Goal: Book appointment/travel/reservation

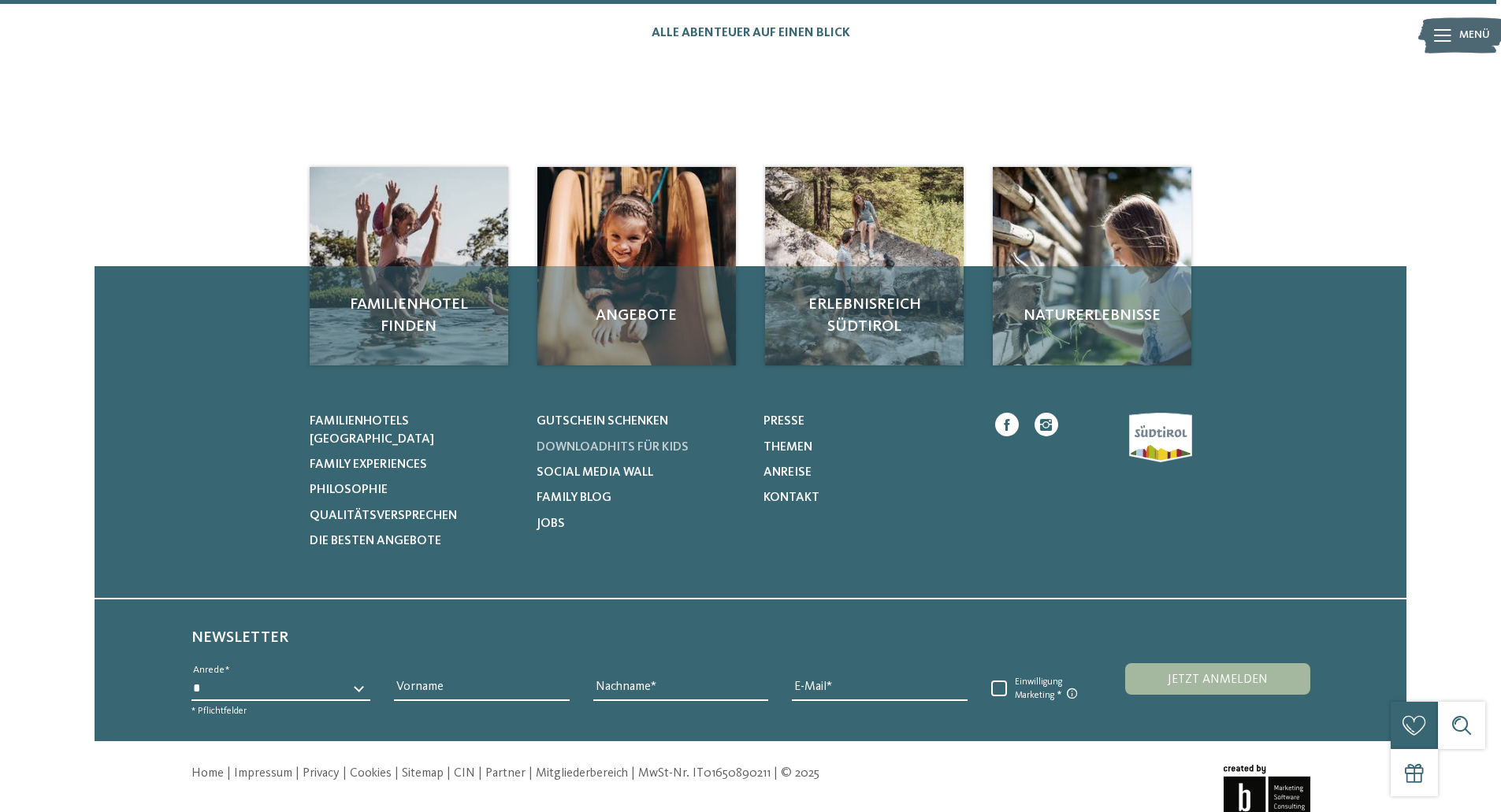
scroll to position [1728, 0]
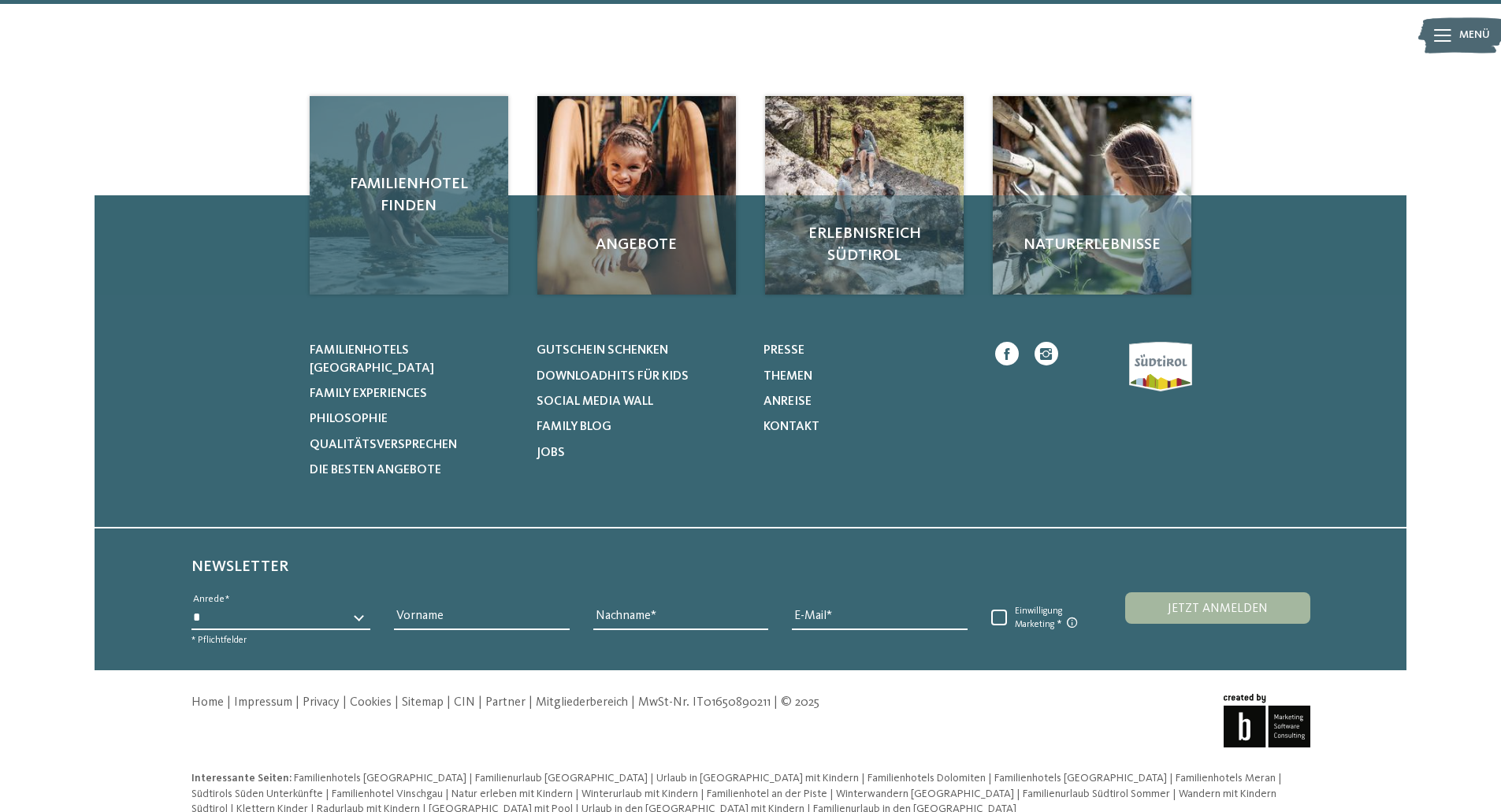
click at [395, 242] on div "Familienhotel finden" at bounding box center [408, 194] width 198 height 198
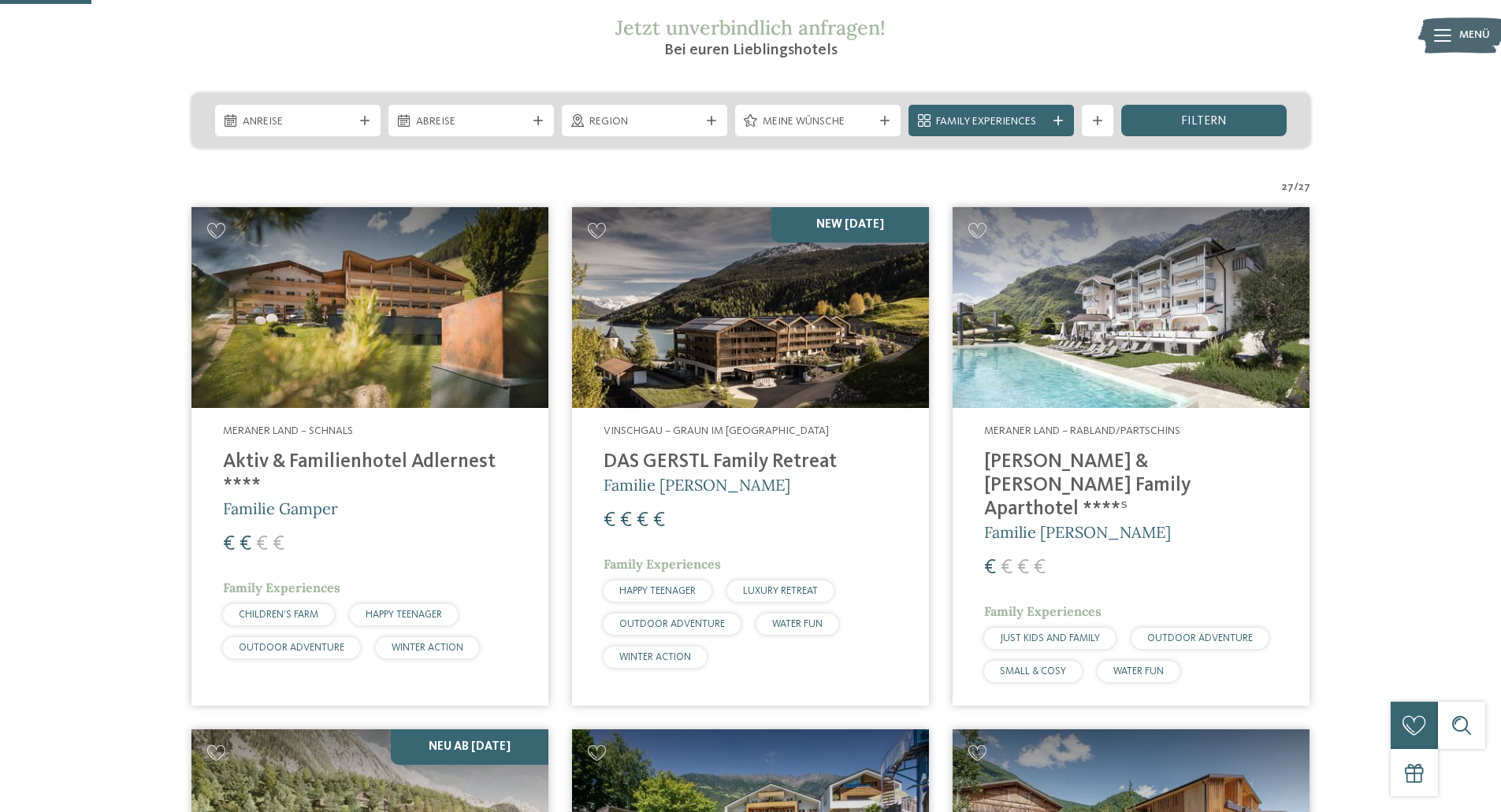
scroll to position [315, 0]
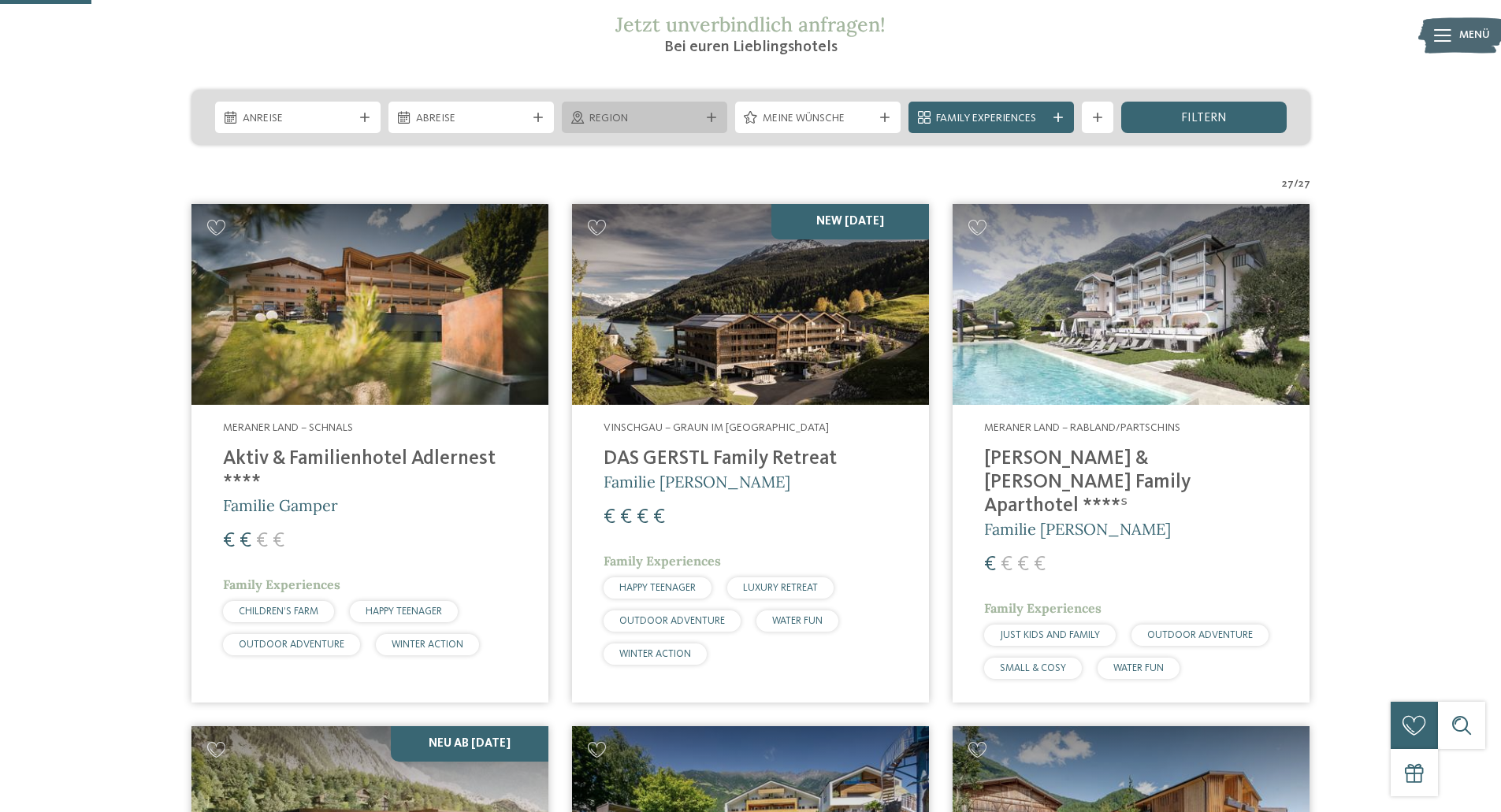
click at [667, 121] on span "Region" at bounding box center [644, 119] width 110 height 16
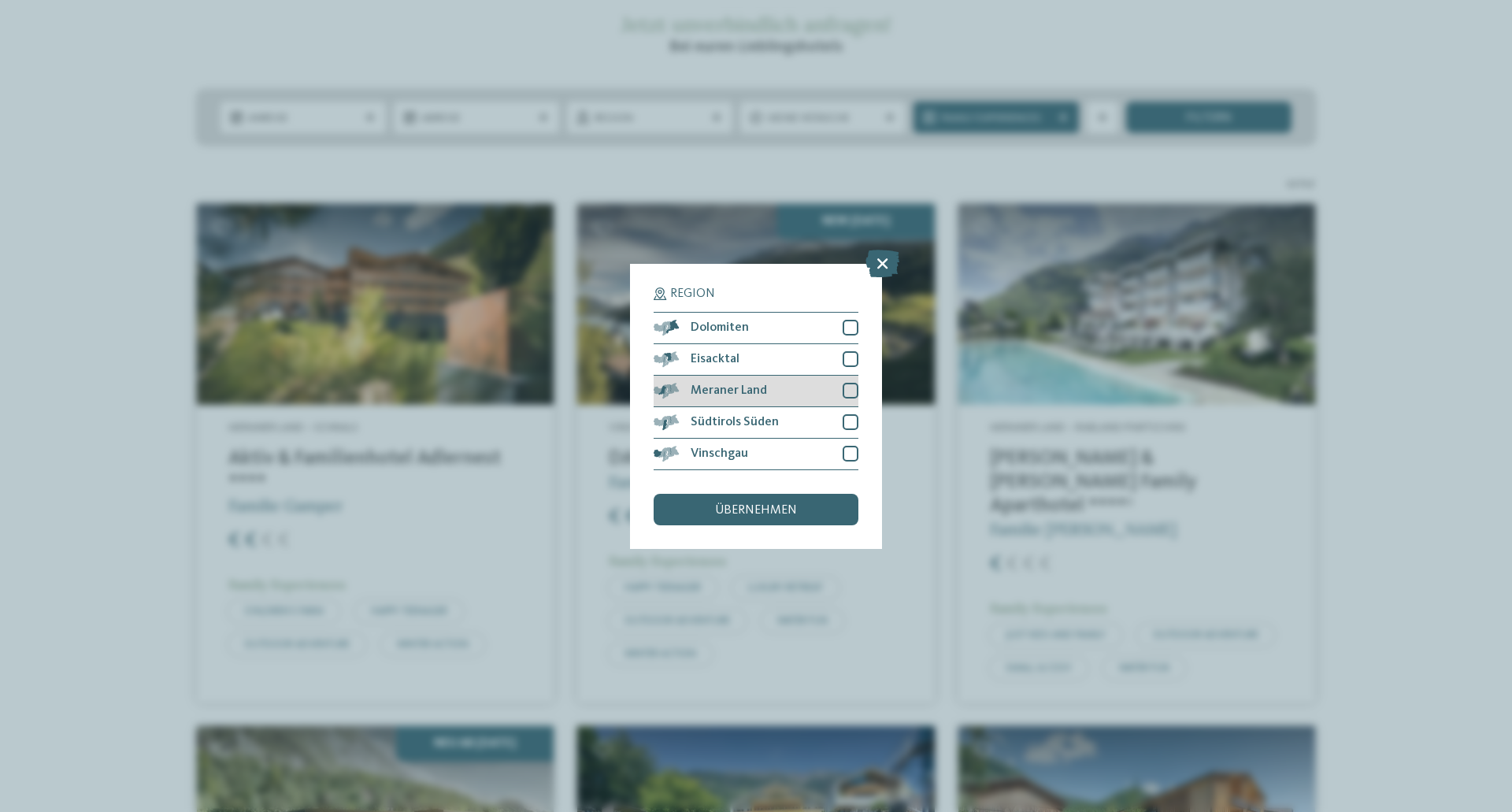
click at [848, 386] on div at bounding box center [851, 391] width 16 height 16
click at [821, 499] on div "übernehmen" at bounding box center [756, 509] width 204 height 31
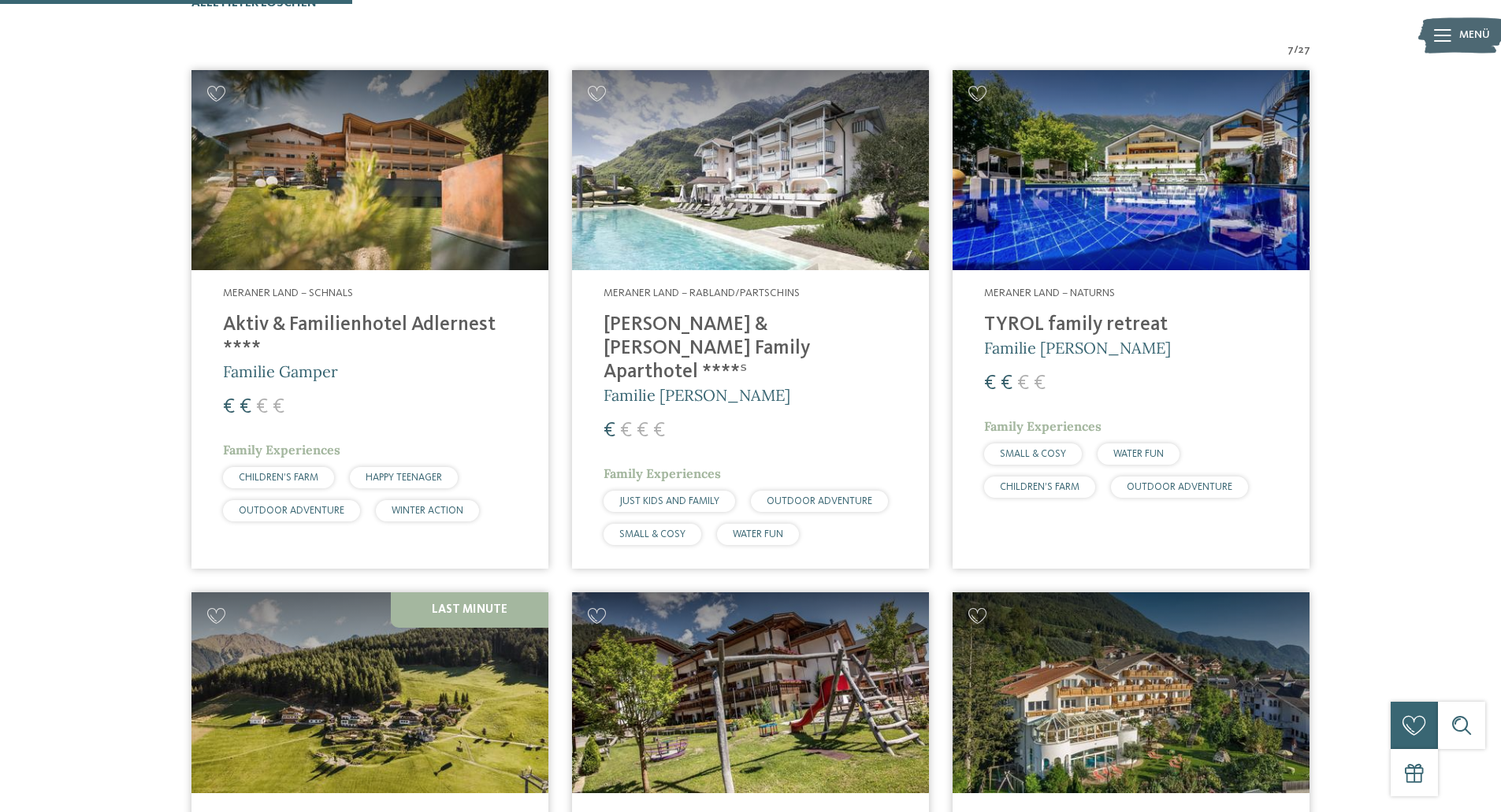
scroll to position [516, 0]
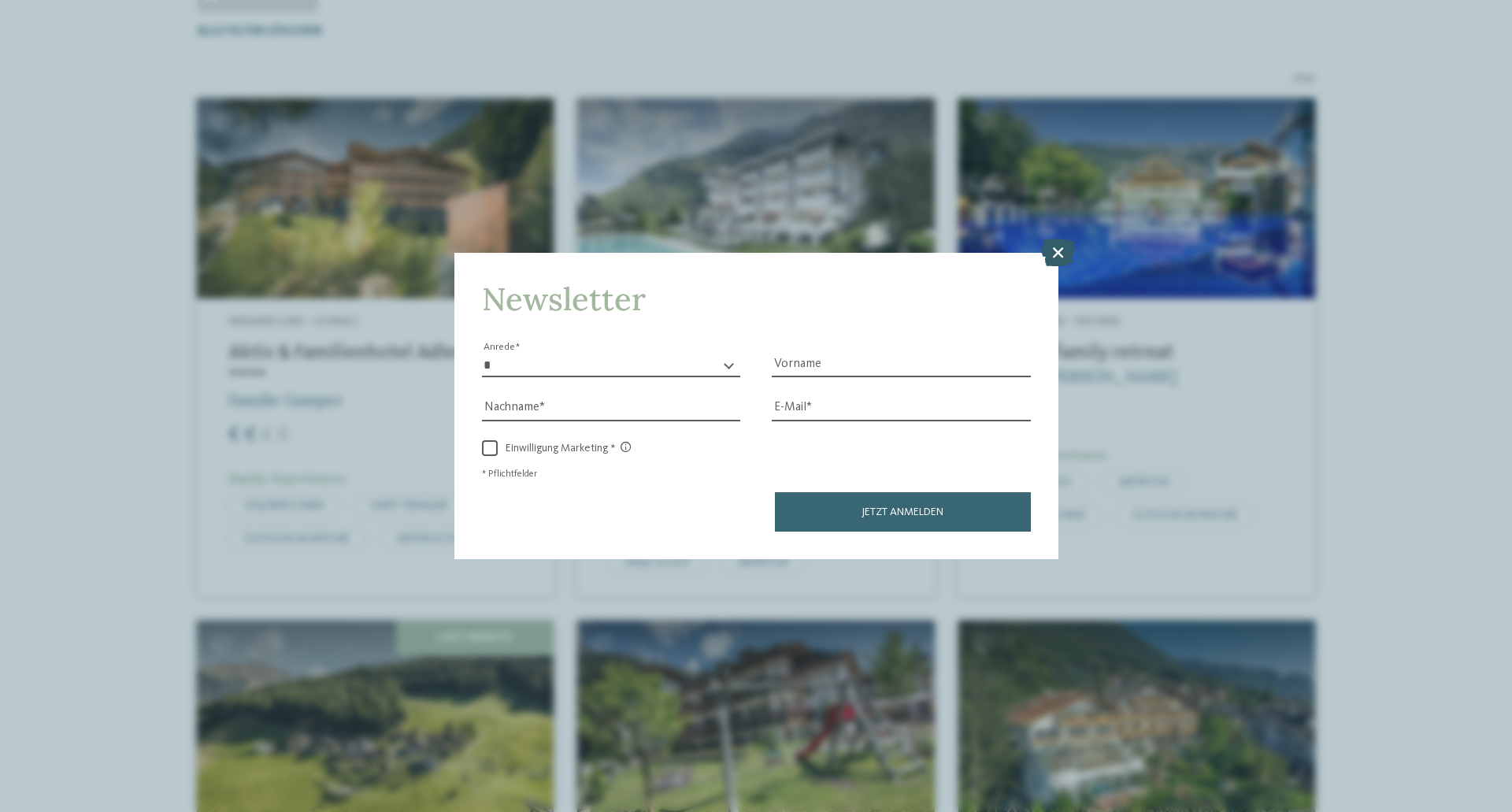
click at [1055, 249] on icon at bounding box center [1058, 252] width 34 height 28
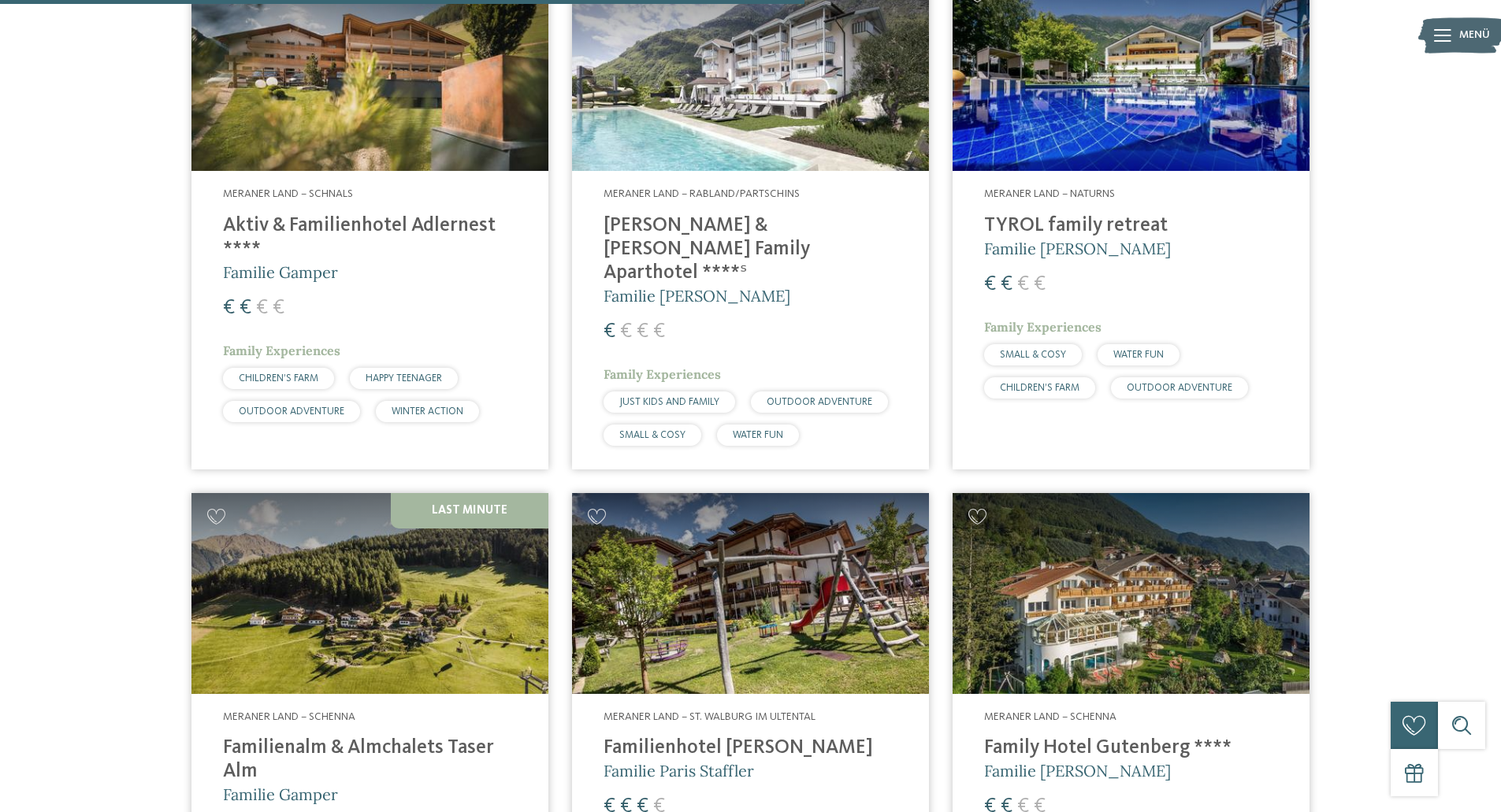
scroll to position [551, 0]
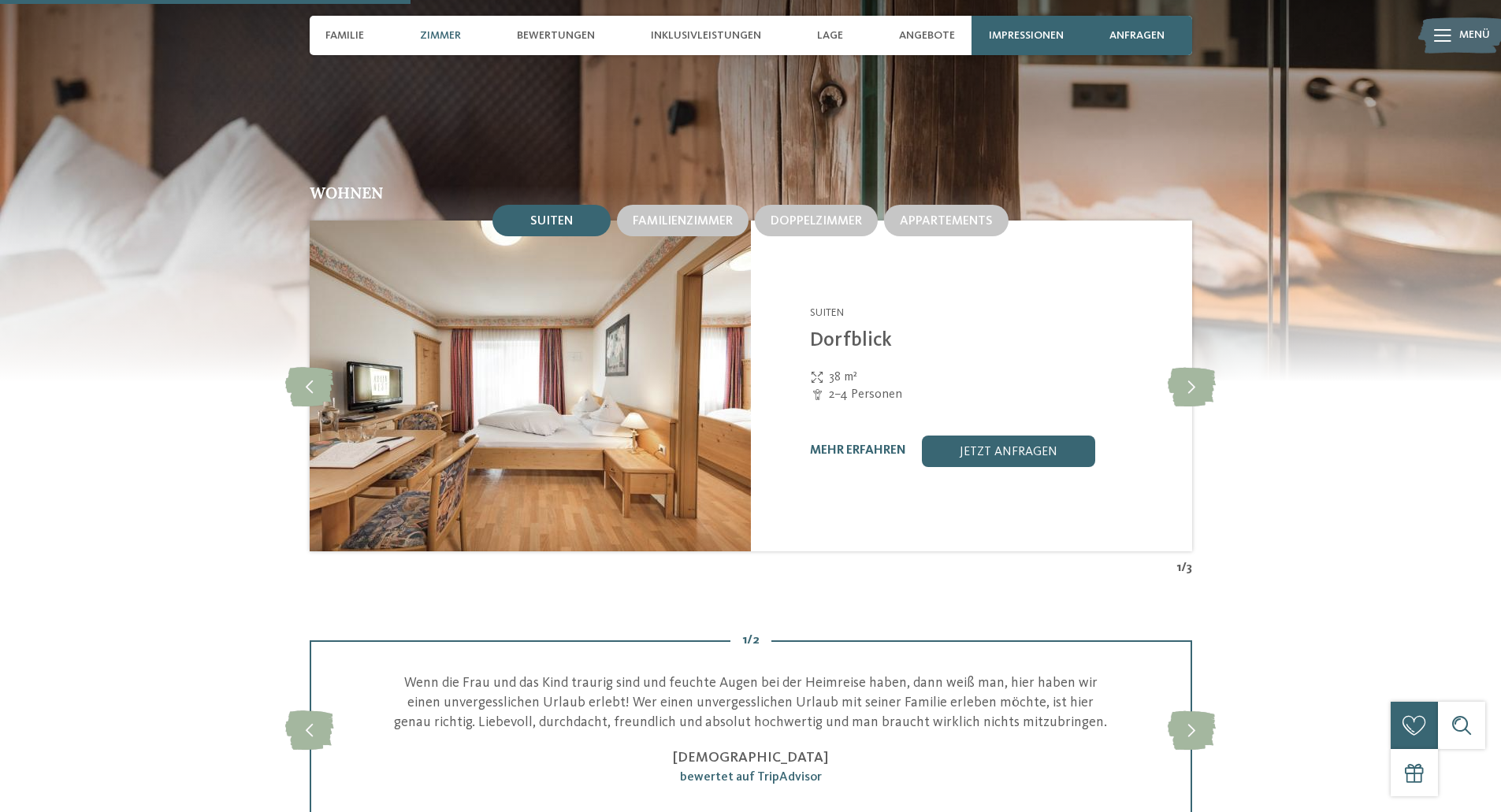
scroll to position [1654, 0]
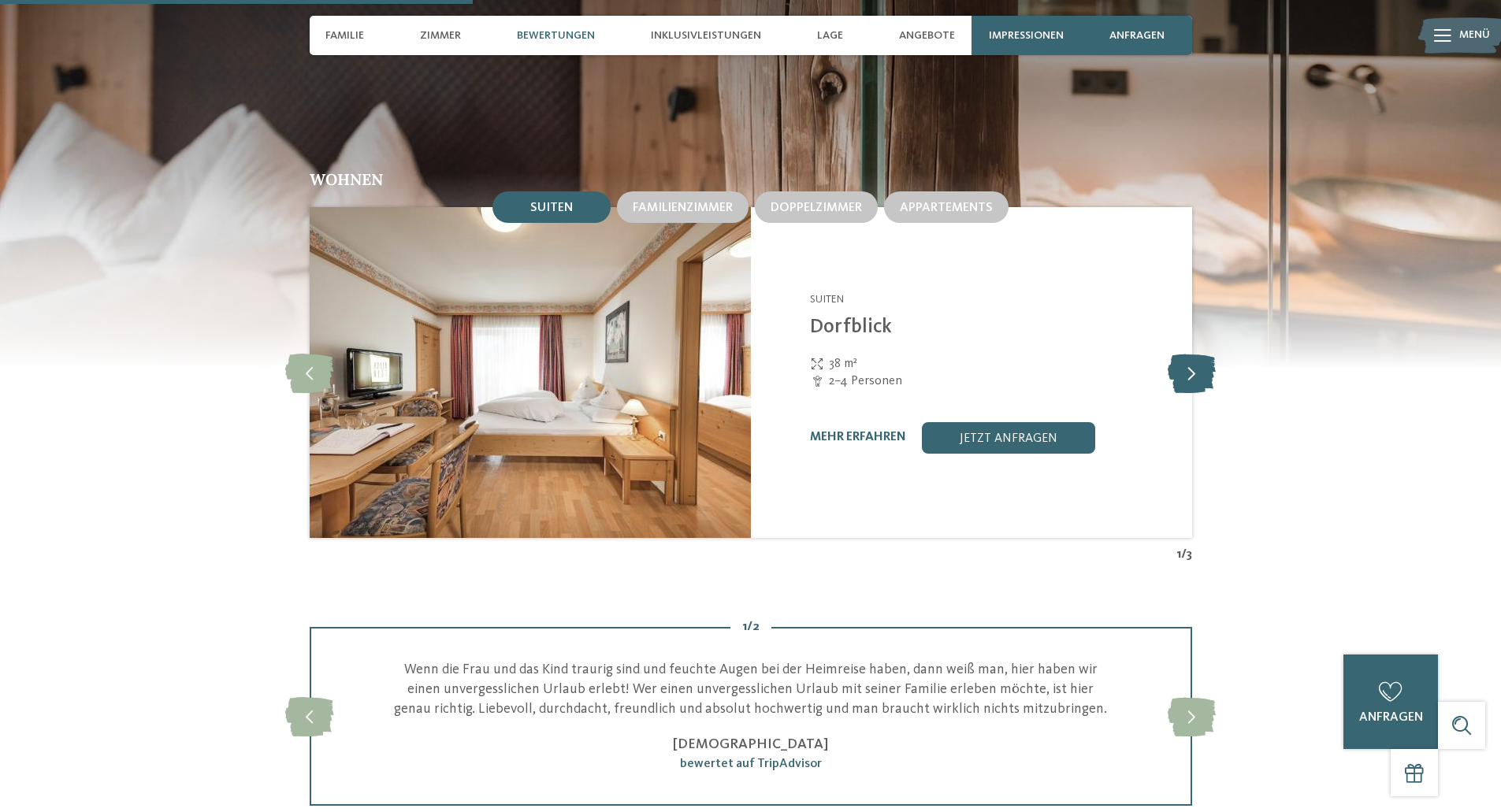
click at [1186, 371] on icon at bounding box center [1192, 373] width 48 height 39
